Goal: Find specific page/section: Find specific page/section

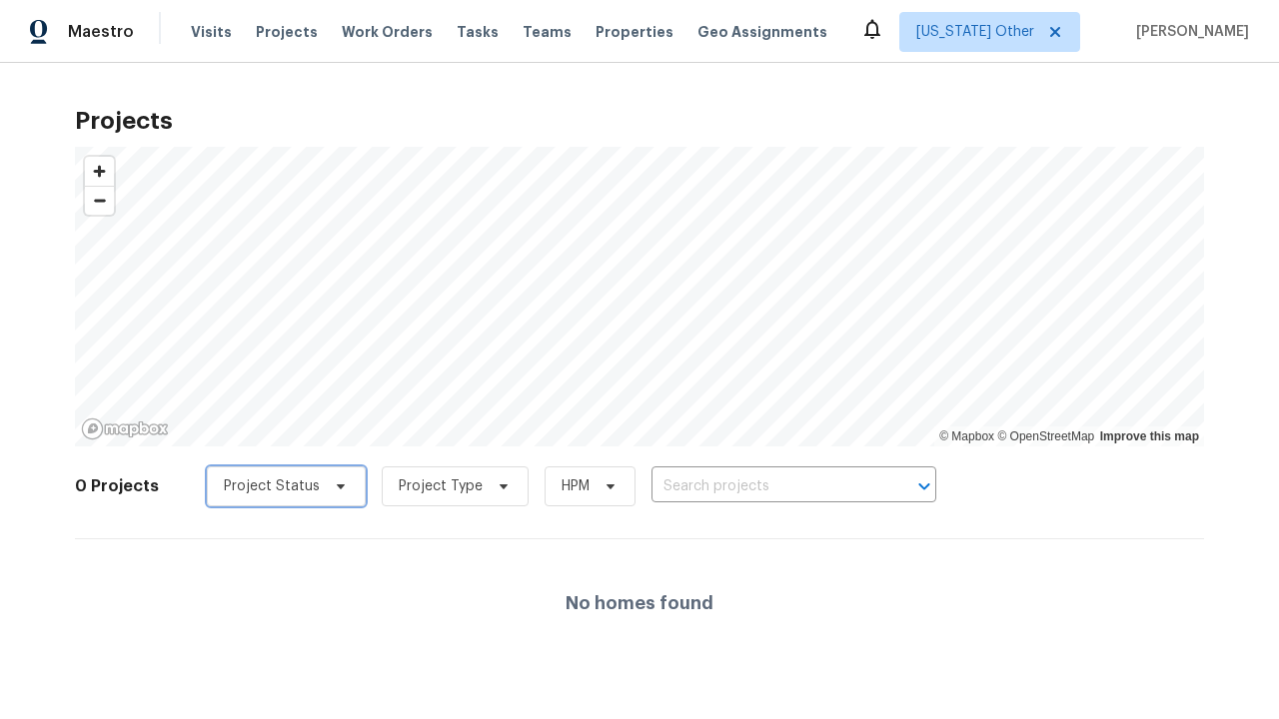
click at [271, 487] on span "Project Status" at bounding box center [272, 487] width 96 height 20
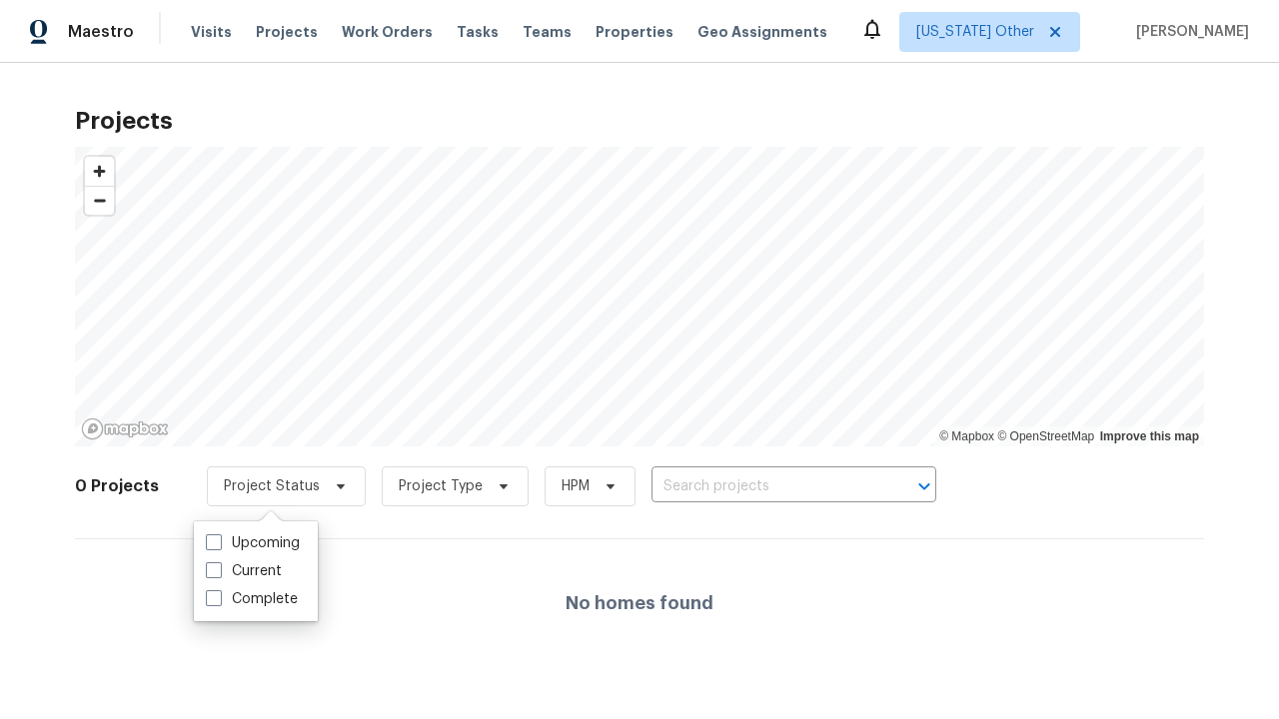
click at [251, 599] on label "Complete" at bounding box center [252, 599] width 92 height 20
click at [219, 599] on input "Complete" at bounding box center [212, 595] width 13 height 13
checkbox input "true"
